Goal: Task Accomplishment & Management: Use online tool/utility

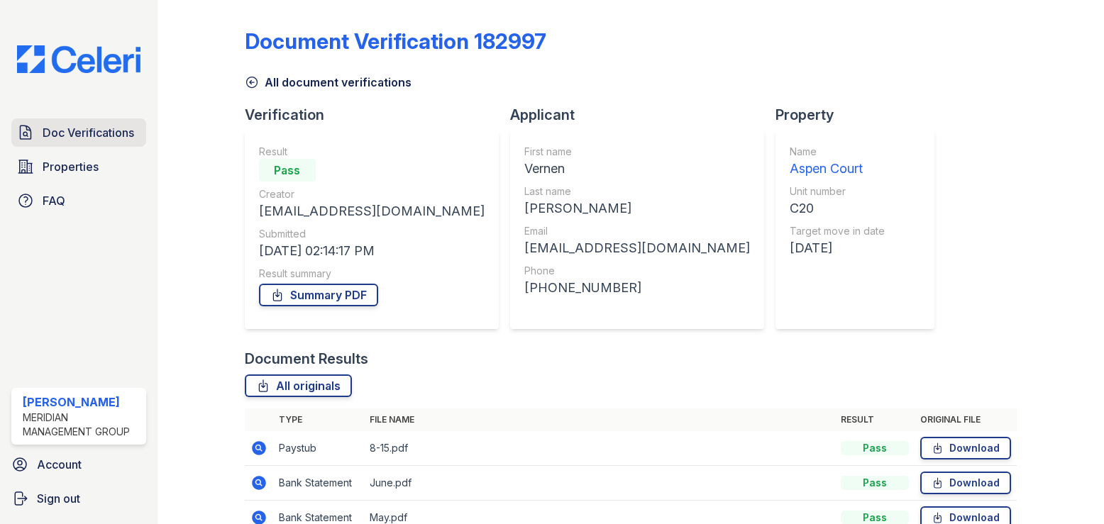
click at [74, 135] on span "Doc Verifications" at bounding box center [89, 132] width 92 height 17
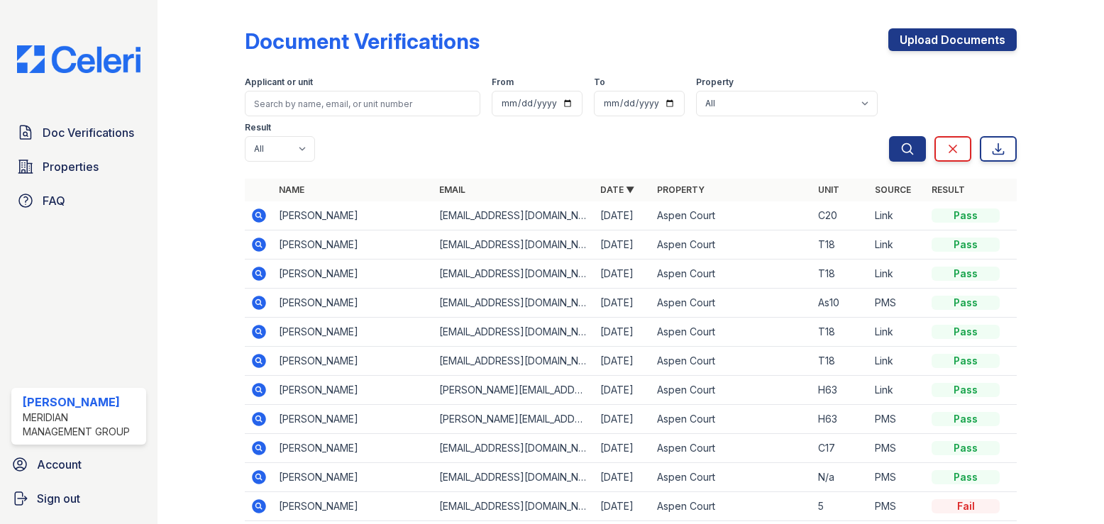
scroll to position [60, 0]
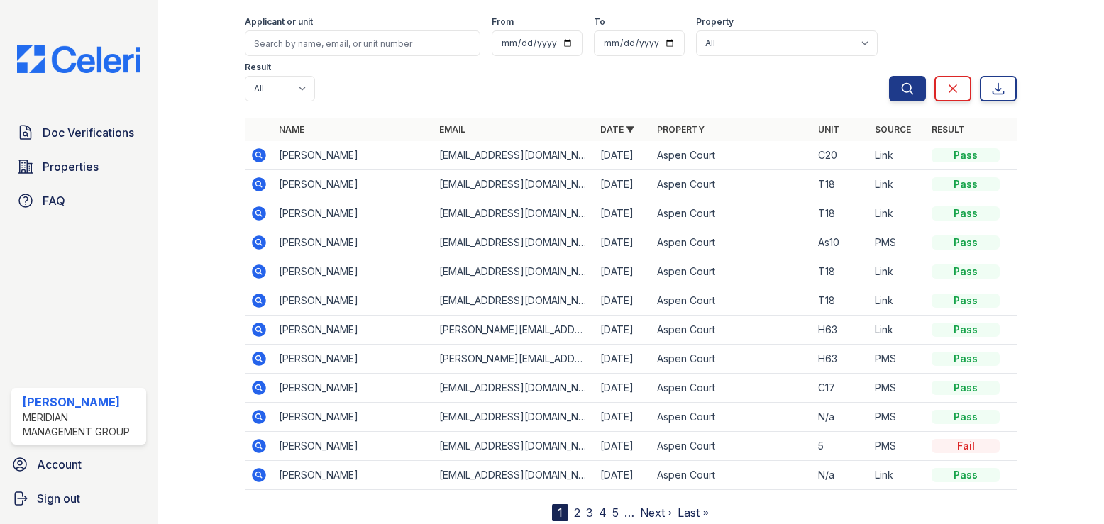
click at [574, 506] on link "2" at bounding box center [577, 513] width 6 height 14
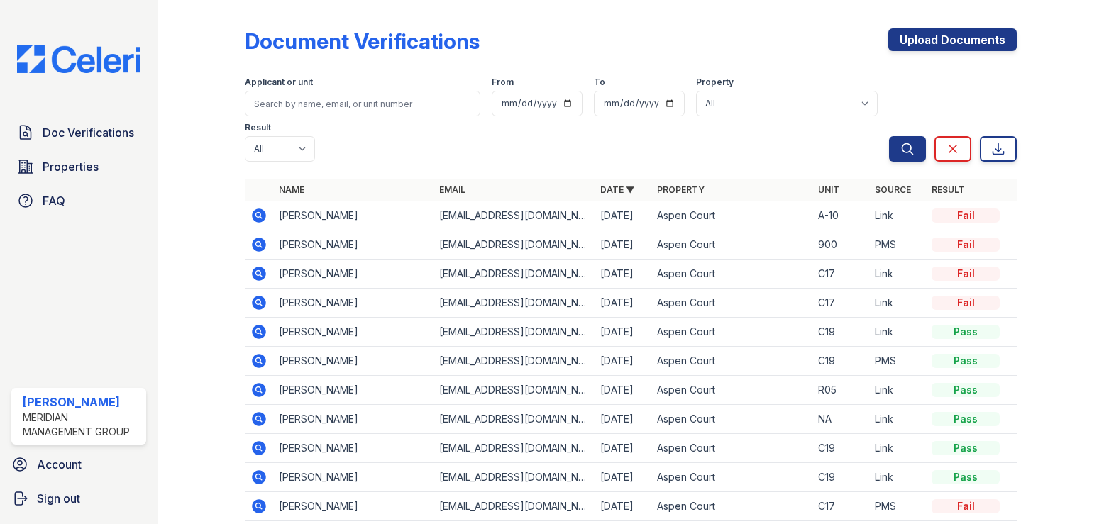
click at [253, 238] on icon at bounding box center [259, 245] width 14 height 14
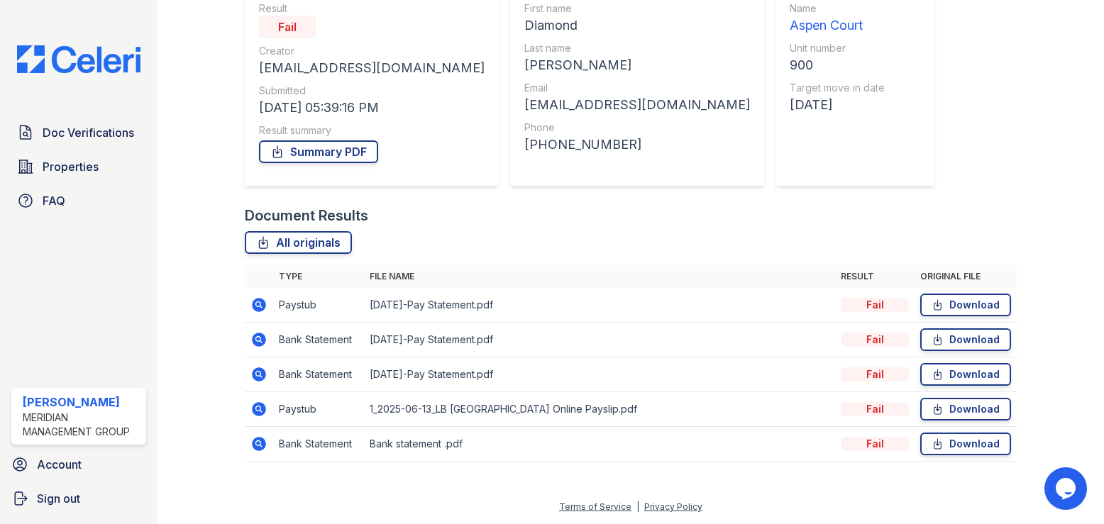
click at [258, 305] on icon at bounding box center [258, 304] width 4 height 4
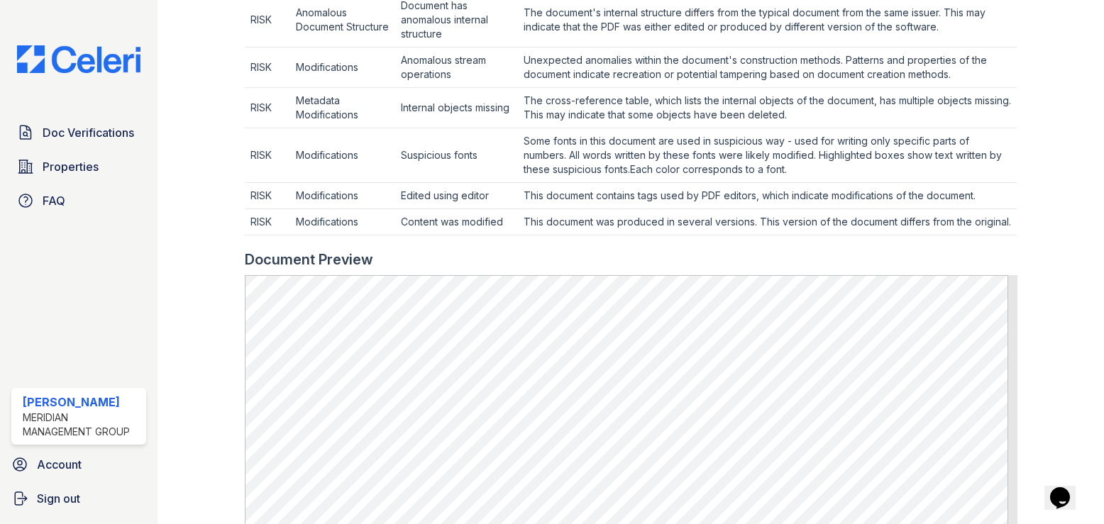
scroll to position [851, 0]
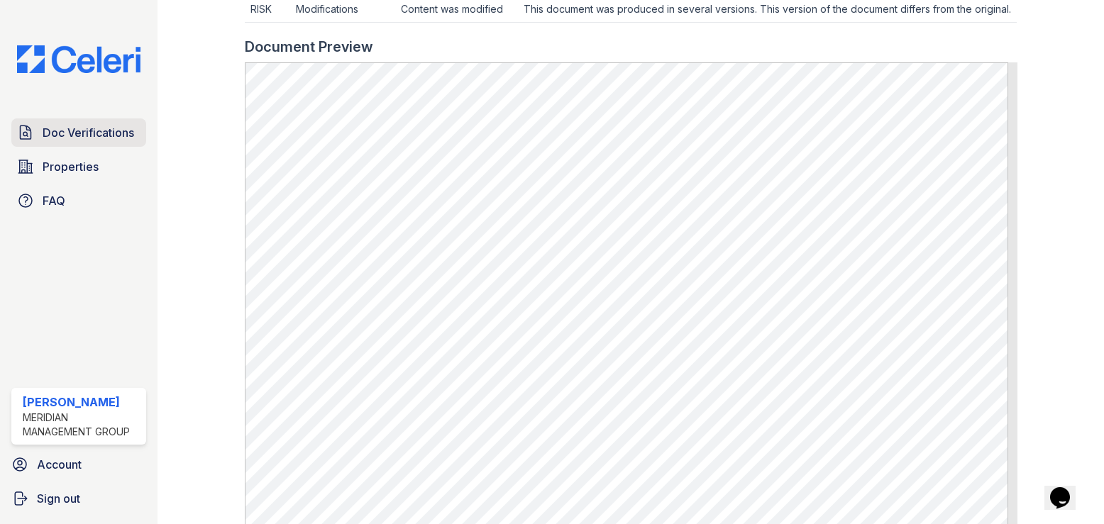
click at [87, 132] on span "Doc Verifications" at bounding box center [89, 132] width 92 height 17
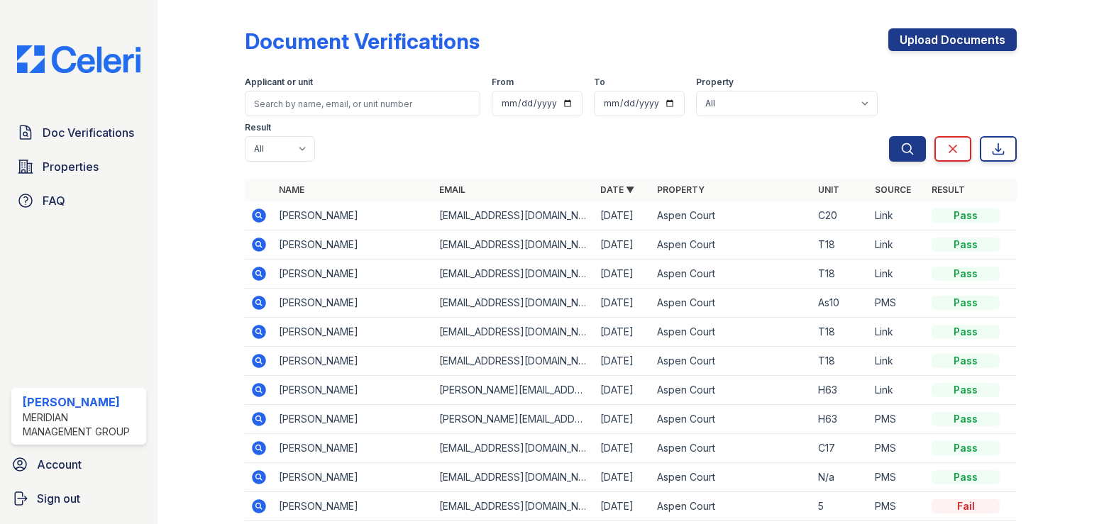
scroll to position [60, 0]
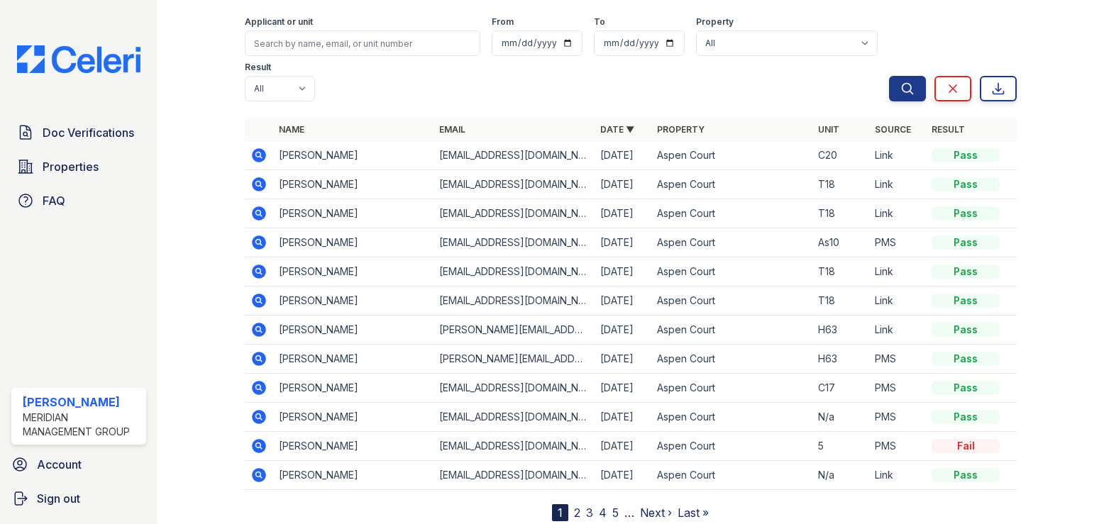
click at [574, 506] on link "2" at bounding box center [577, 513] width 6 height 14
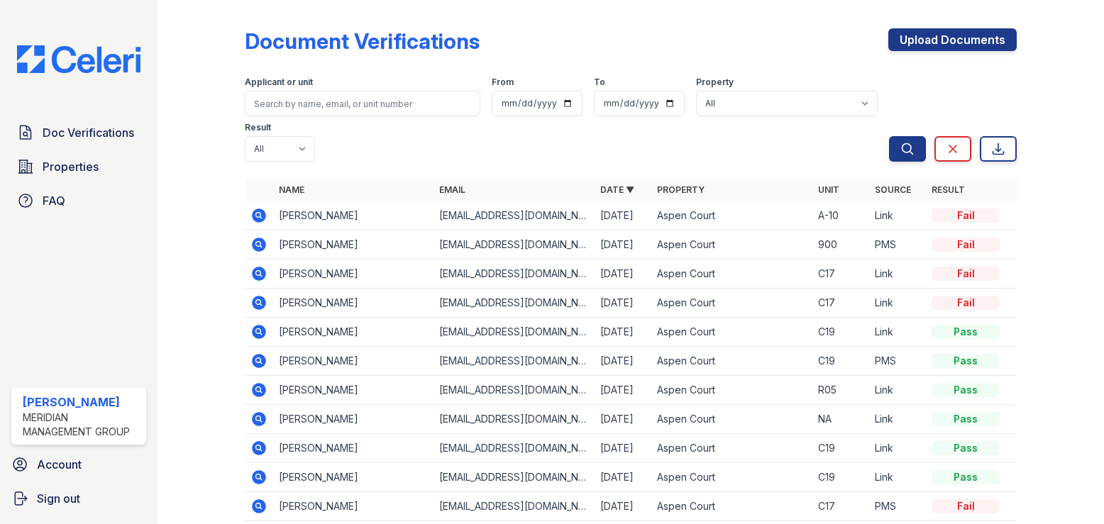
click at [258, 236] on icon at bounding box center [258, 244] width 17 height 17
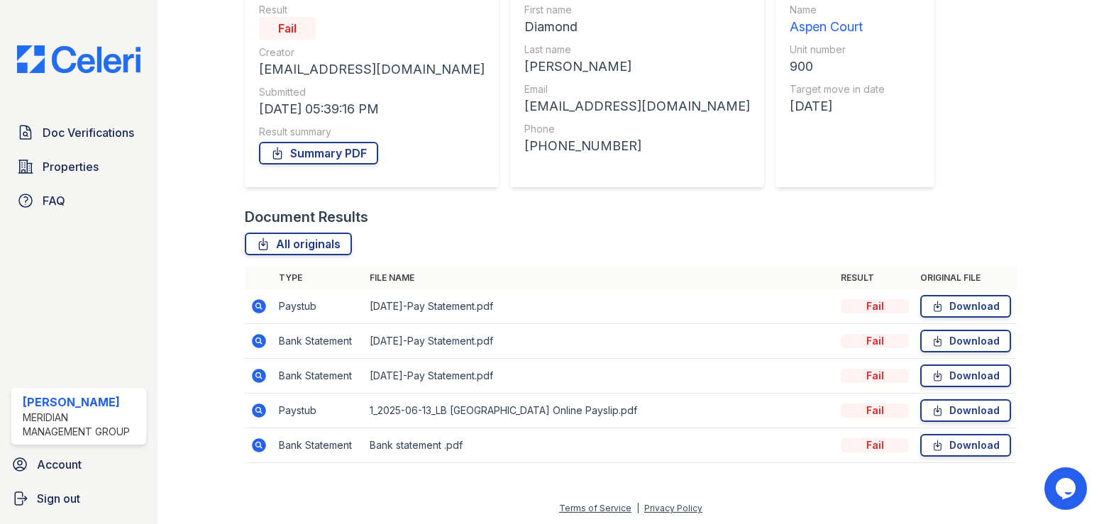
scroll to position [143, 0]
click at [260, 341] on icon at bounding box center [259, 340] width 14 height 14
click at [259, 341] on icon at bounding box center [258, 339] width 17 height 17
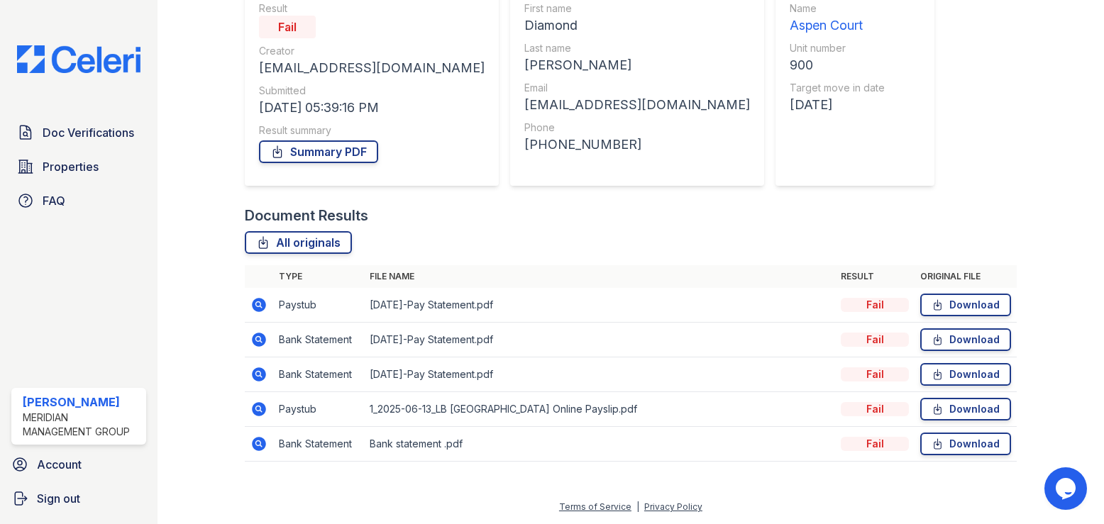
click at [259, 341] on icon at bounding box center [258, 339] width 17 height 17
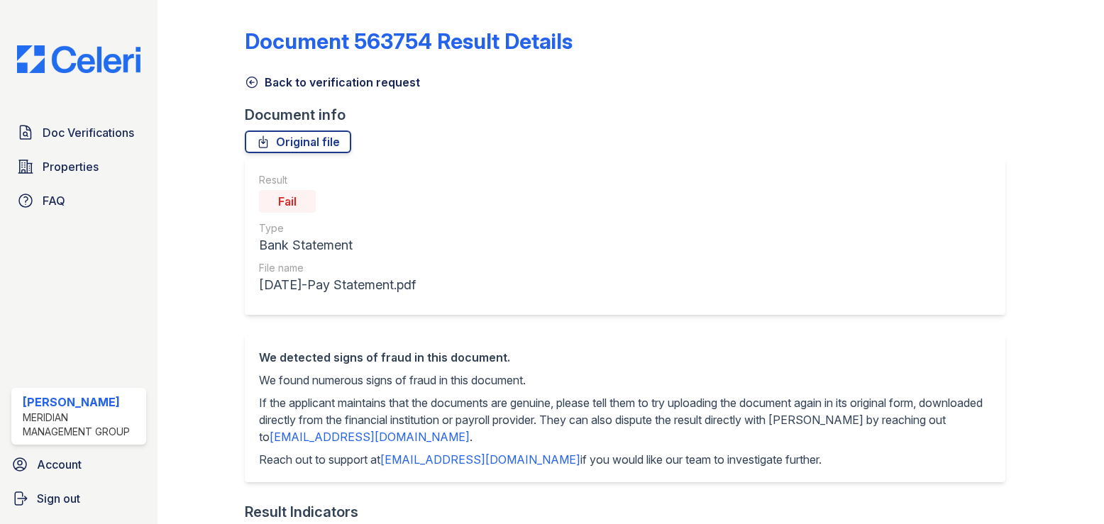
click at [259, 340] on div "We detected signs of fraud in this document. We found numerous signs of fraud i…" at bounding box center [625, 409] width 761 height 148
click at [251, 82] on icon at bounding box center [251, 82] width 11 height 11
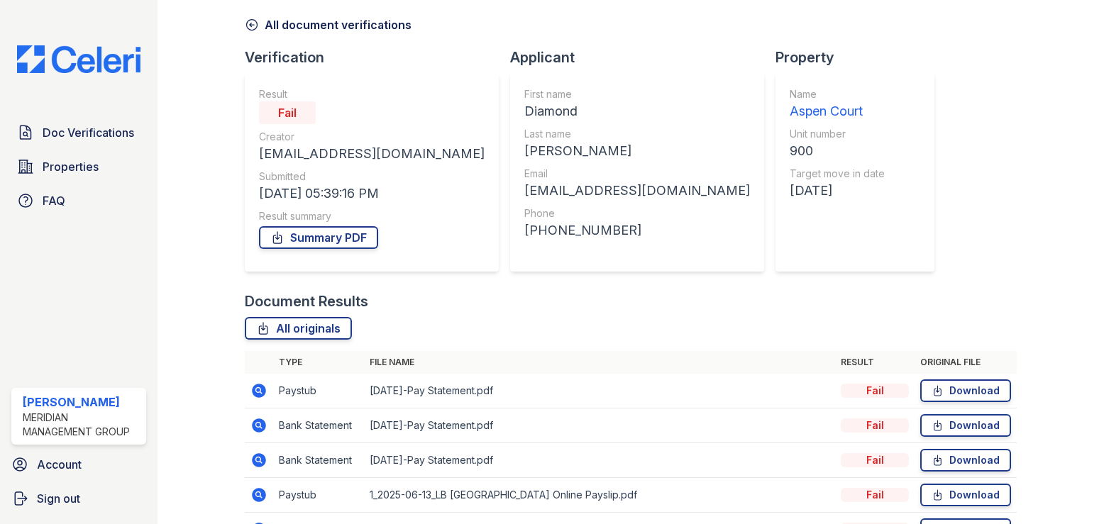
scroll to position [142, 0]
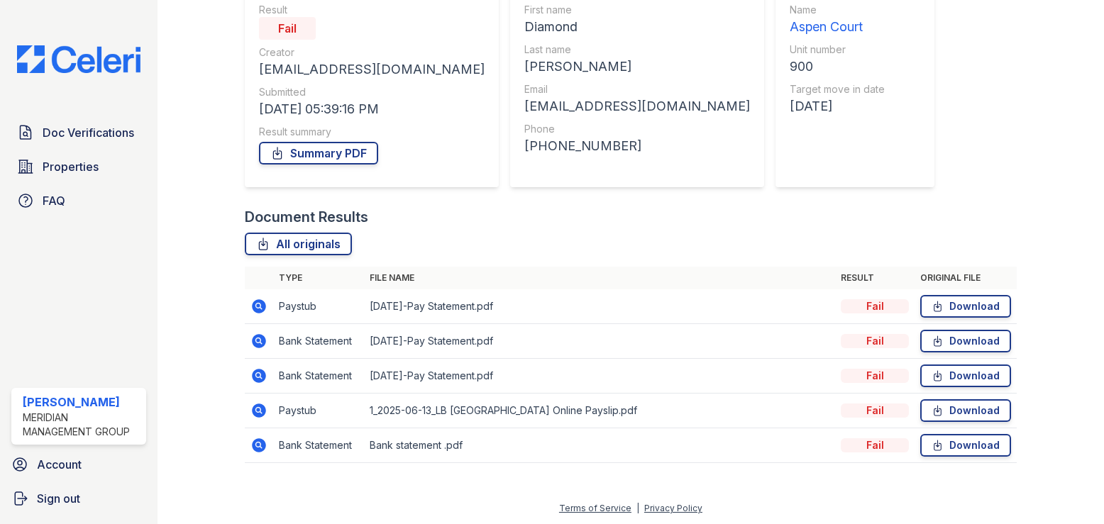
click at [258, 342] on icon at bounding box center [258, 341] width 17 height 17
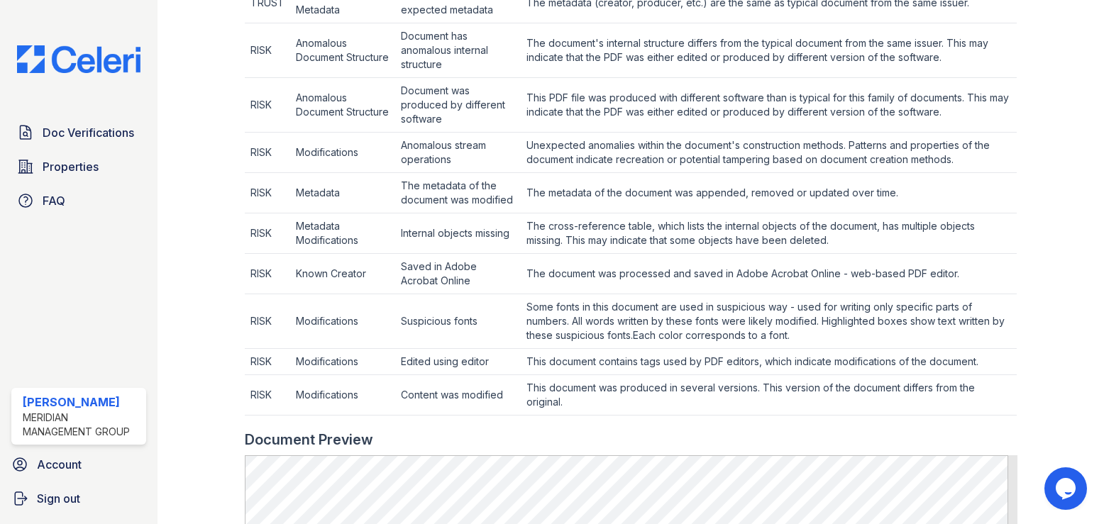
scroll to position [213, 0]
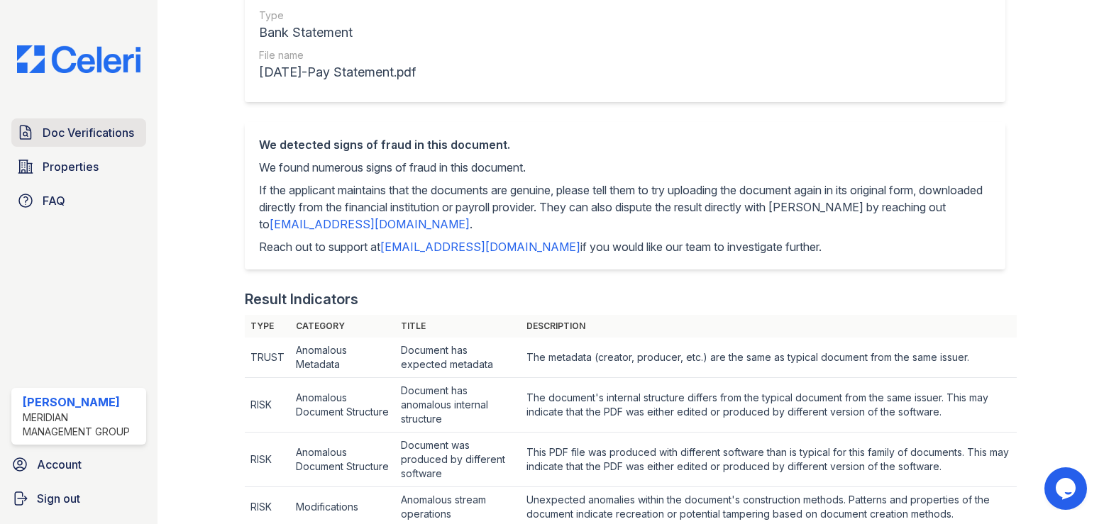
click at [75, 132] on span "Doc Verifications" at bounding box center [89, 132] width 92 height 17
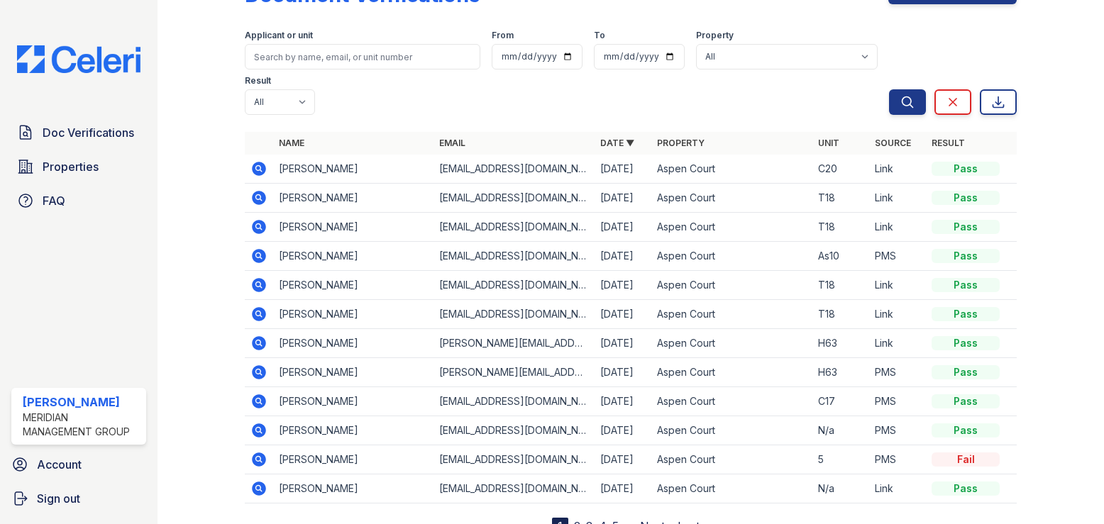
scroll to position [60, 0]
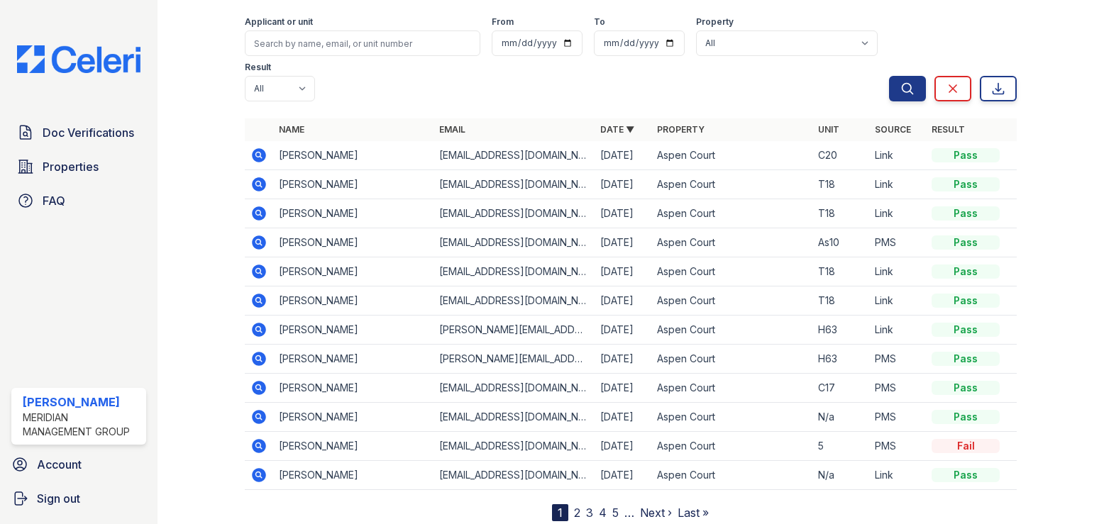
click at [574, 506] on link "2" at bounding box center [577, 513] width 6 height 14
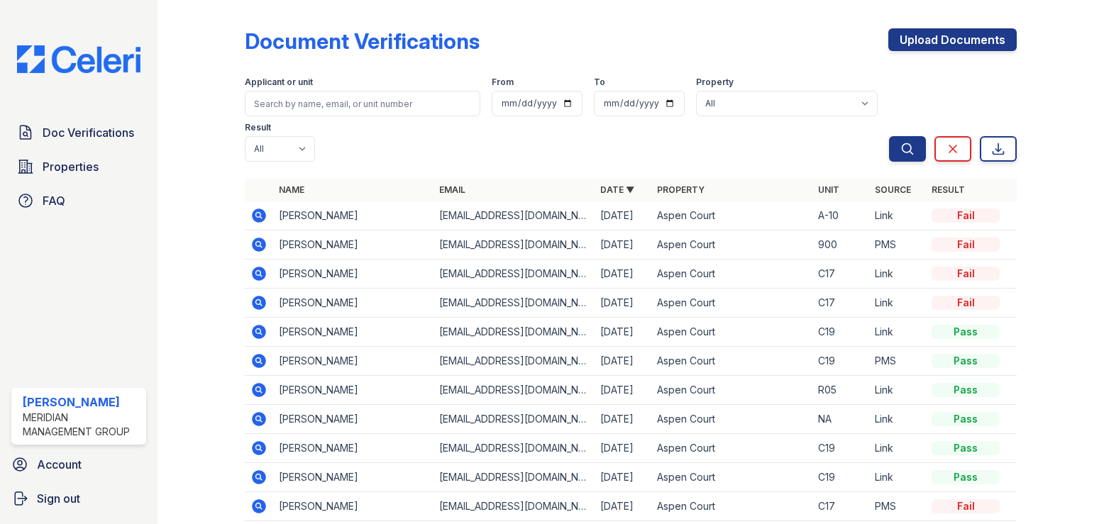
click at [260, 440] on icon at bounding box center [258, 448] width 17 height 17
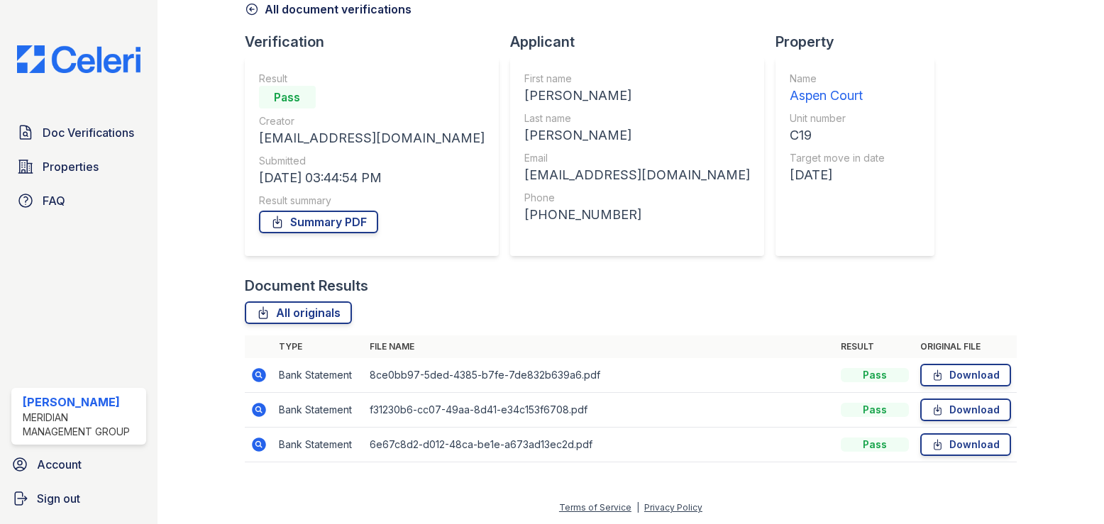
scroll to position [74, 0]
click at [256, 447] on icon at bounding box center [259, 444] width 14 height 14
click at [259, 443] on icon at bounding box center [258, 444] width 17 height 17
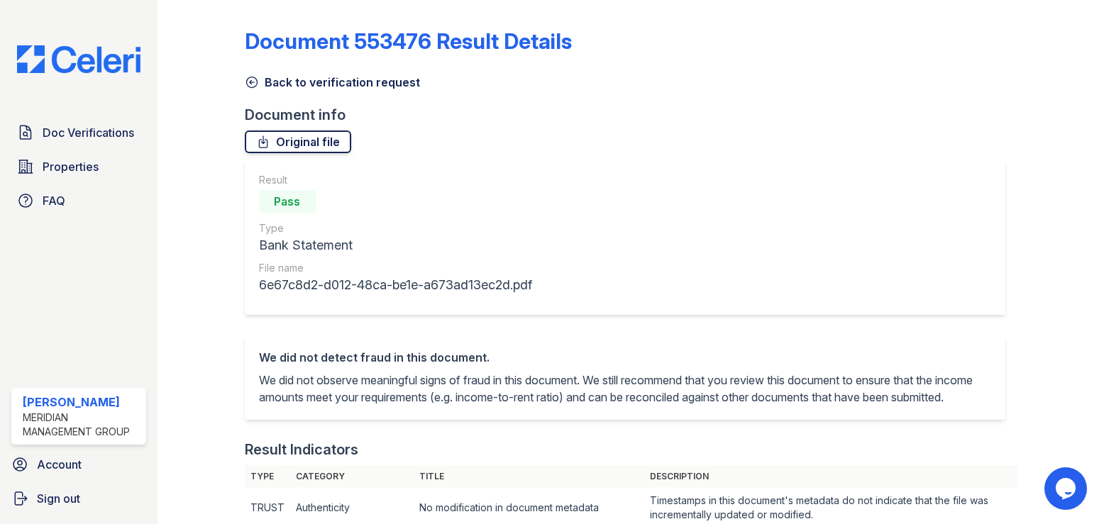
click at [257, 143] on icon at bounding box center [263, 142] width 14 height 14
